Goal: Communication & Community: Answer question/provide support

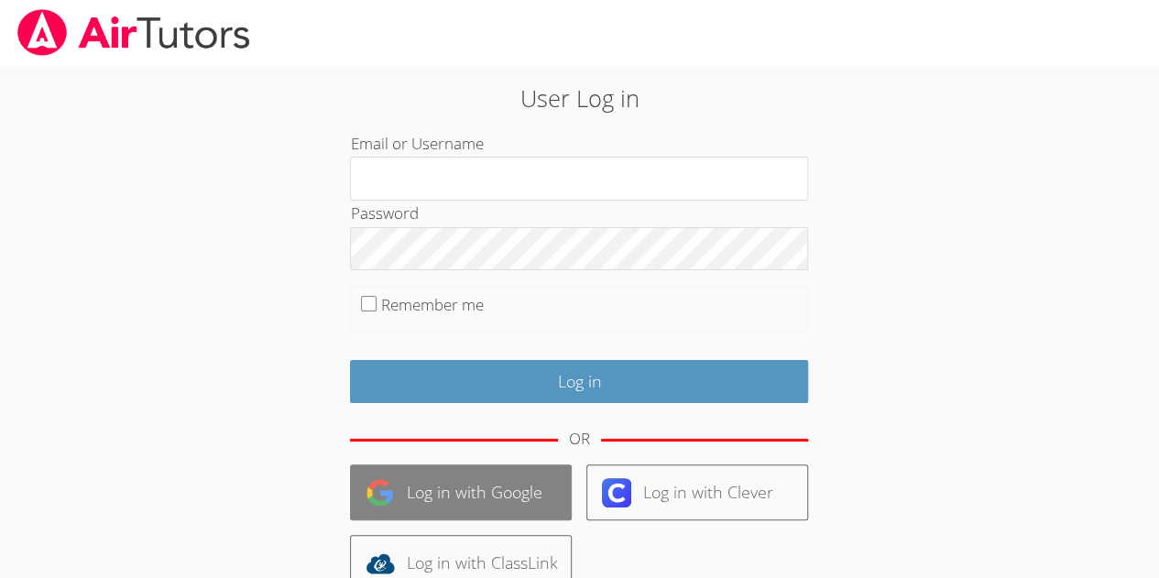
click at [474, 485] on link "Log in with Google" at bounding box center [461, 492] width 222 height 56
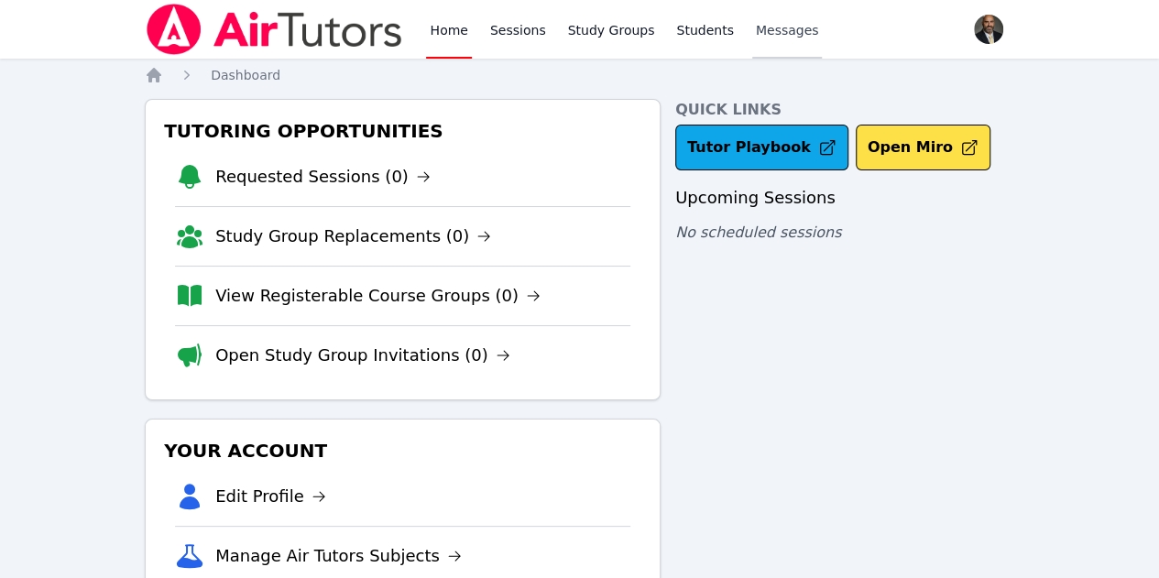
click at [756, 29] on span "Messages" at bounding box center [787, 30] width 63 height 18
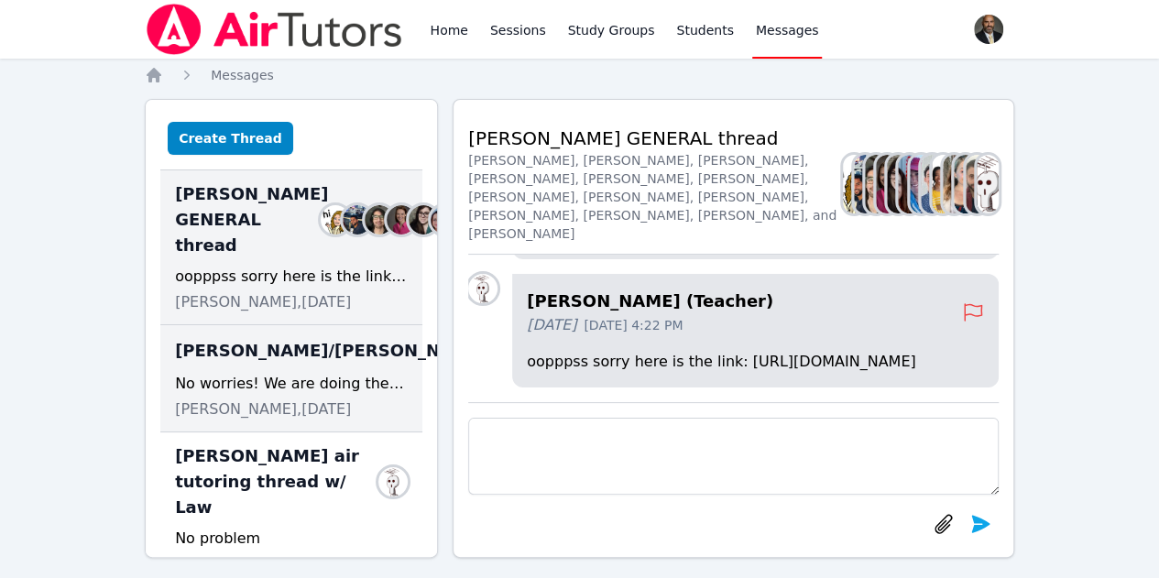
click at [257, 395] on div "No worries! We are doing the apple cider at 1!" at bounding box center [291, 384] width 233 height 22
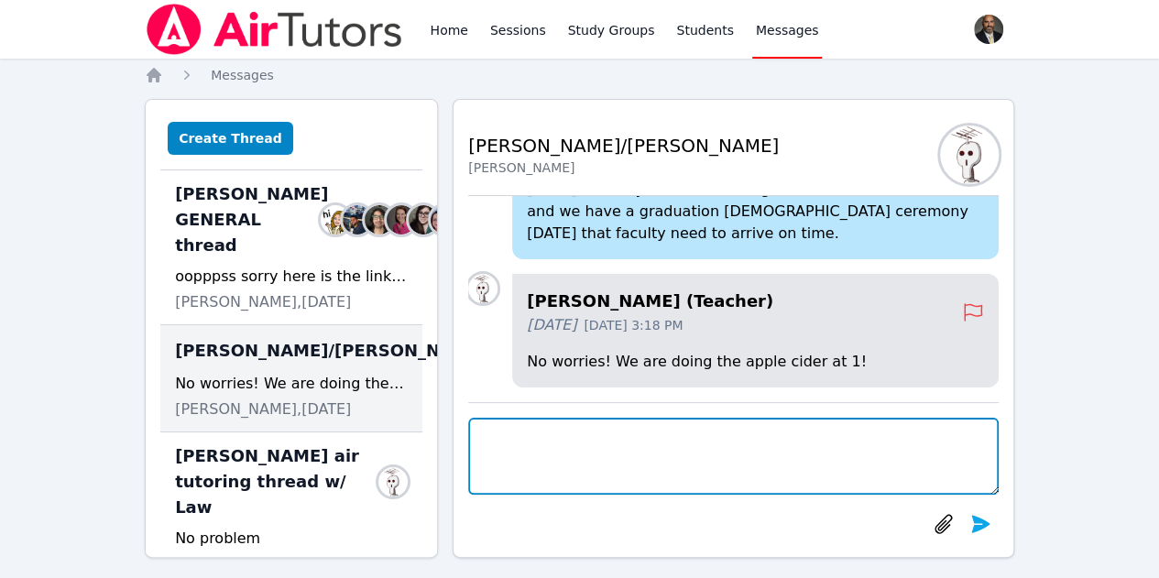
click at [541, 450] on textarea at bounding box center [733, 456] width 530 height 77
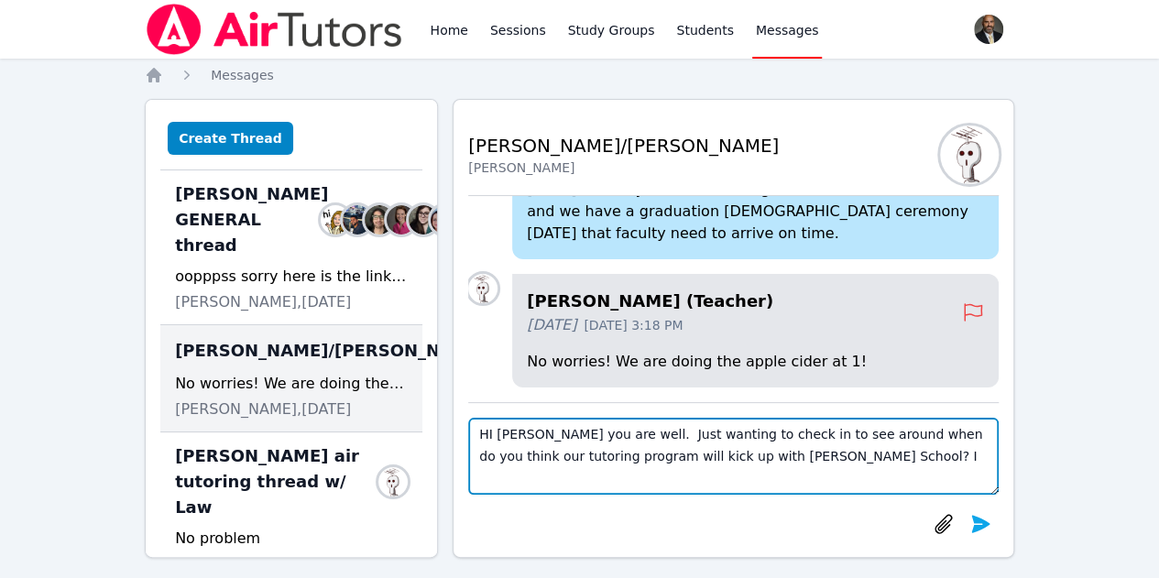
type textarea "HI Joyce, hope you are well. Just wanting to check in to see around when do you…"
click at [541, 450] on textarea "HI Joyce, hope you are well. Just wanting to check in to see around when do you…" at bounding box center [733, 456] width 530 height 77
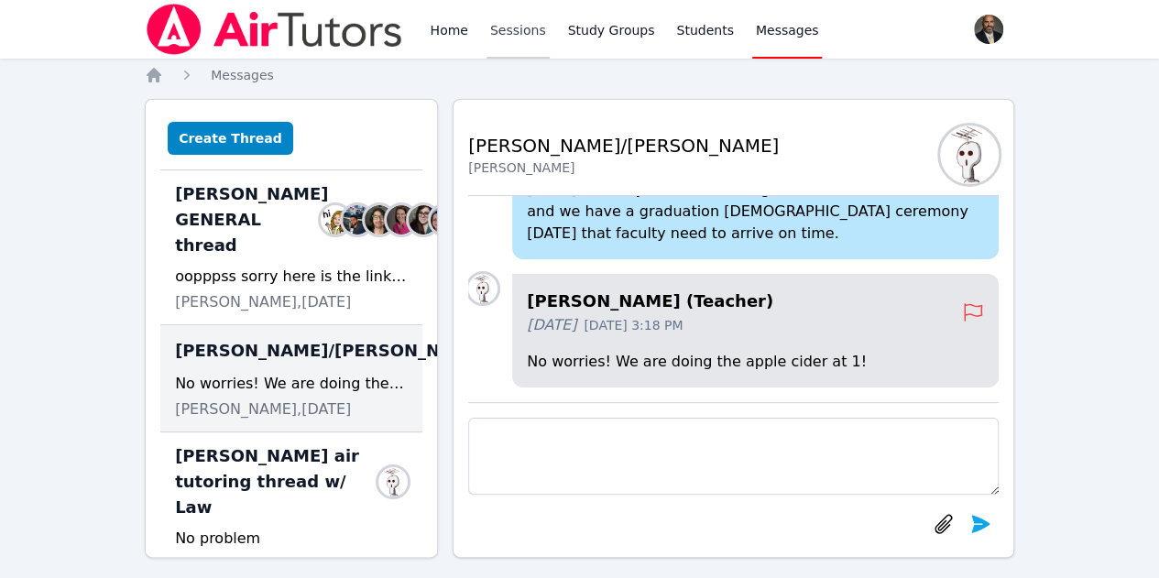
click at [522, 34] on link "Sessions" at bounding box center [517, 29] width 63 height 59
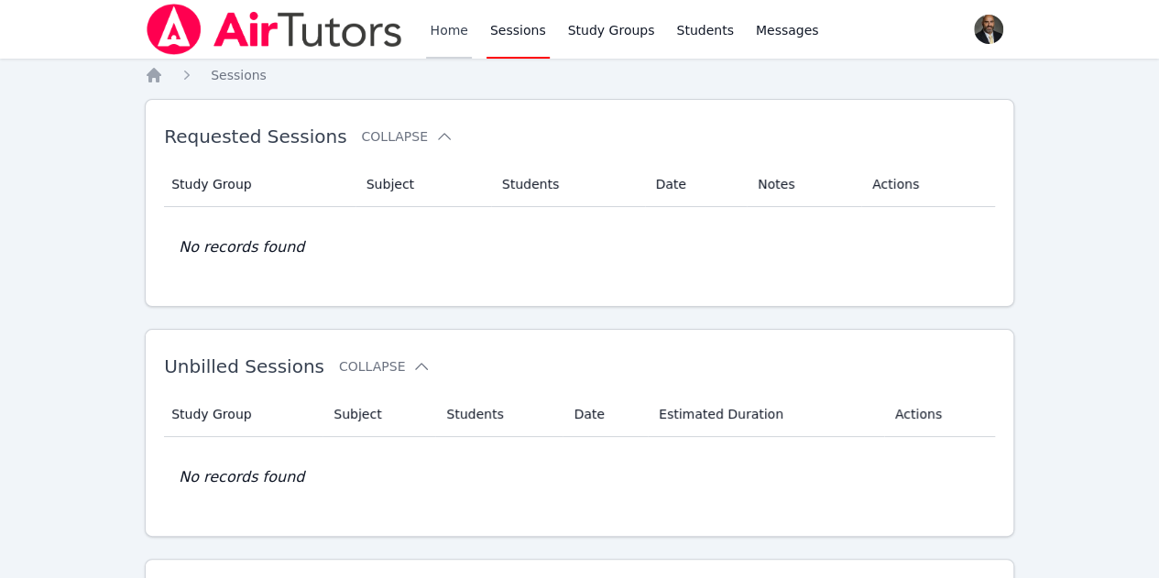
click at [458, 32] on link "Home" at bounding box center [448, 29] width 45 height 59
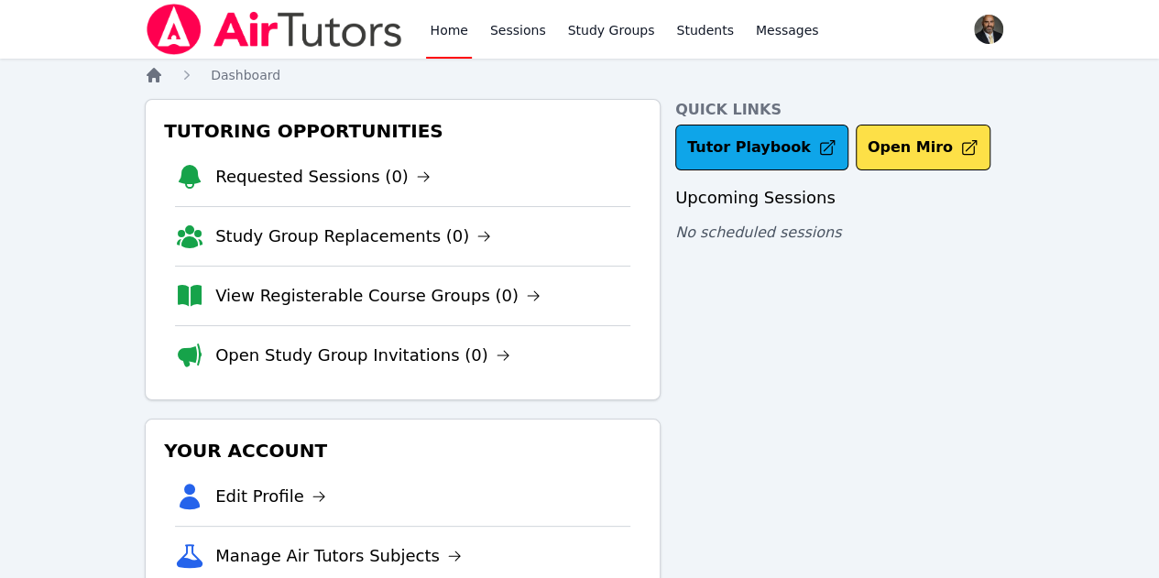
click at [150, 76] on icon "Breadcrumb" at bounding box center [154, 75] width 15 height 15
